Goal: Task Accomplishment & Management: Manage account settings

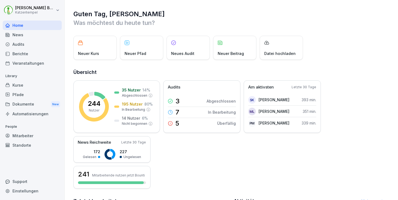
click at [25, 133] on div "Mitarbeiter" at bounding box center [32, 135] width 59 height 9
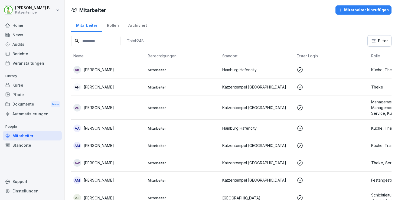
click at [78, 40] on icon at bounding box center [76, 40] width 5 height 5
click at [92, 40] on input at bounding box center [95, 41] width 49 height 11
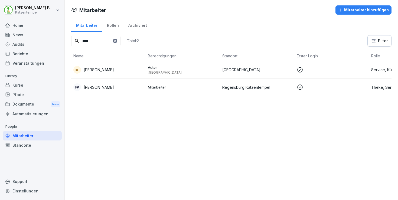
type input "****"
click at [114, 67] on div "DG [PERSON_NAME]" at bounding box center [108, 70] width 70 height 8
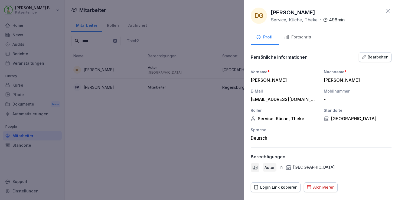
click at [382, 54] on div "Bearbeiten" at bounding box center [374, 57] width 27 height 6
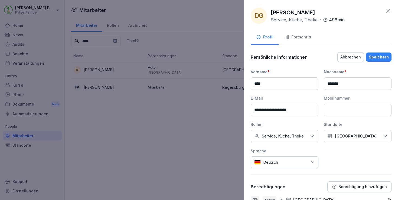
drag, startPoint x: 303, startPoint y: 114, endPoint x: 230, endPoint y: 110, distance: 73.9
type input "**********"
click at [379, 57] on div "Speichern" at bounding box center [378, 57] width 20 height 6
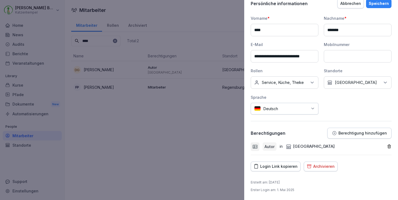
scroll to position [53, 0]
click at [390, 145] on icon "button" at bounding box center [388, 146] width 5 height 5
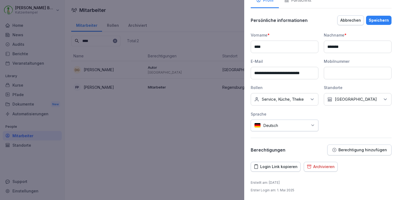
click at [384, 22] on div "Speichern" at bounding box center [378, 20] width 20 height 6
click at [347, 17] on div "Abbrechen" at bounding box center [350, 20] width 21 height 6
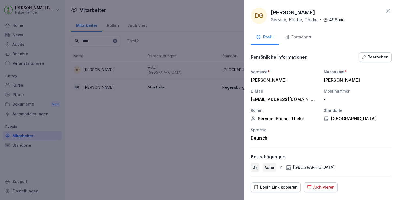
scroll to position [0, 0]
click at [304, 42] on button "Fortschritt" at bounding box center [298, 37] width 38 height 15
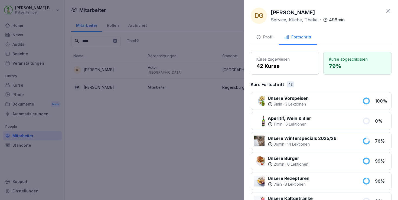
click at [387, 13] on icon at bounding box center [388, 11] width 6 height 6
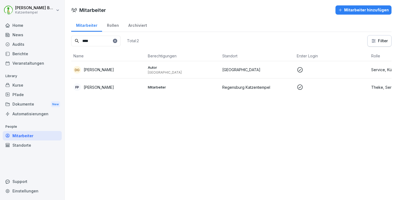
click at [26, 35] on div "News" at bounding box center [32, 34] width 59 height 9
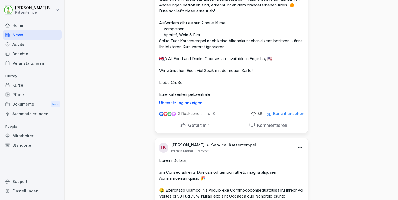
scroll to position [124, 0]
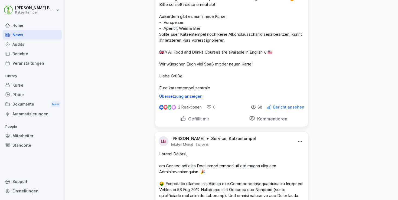
click at [294, 114] on div "2 Reaktionen 0 88 Bericht ansehen" at bounding box center [231, 105] width 153 height 15
